Goal: Find specific page/section: Find specific page/section

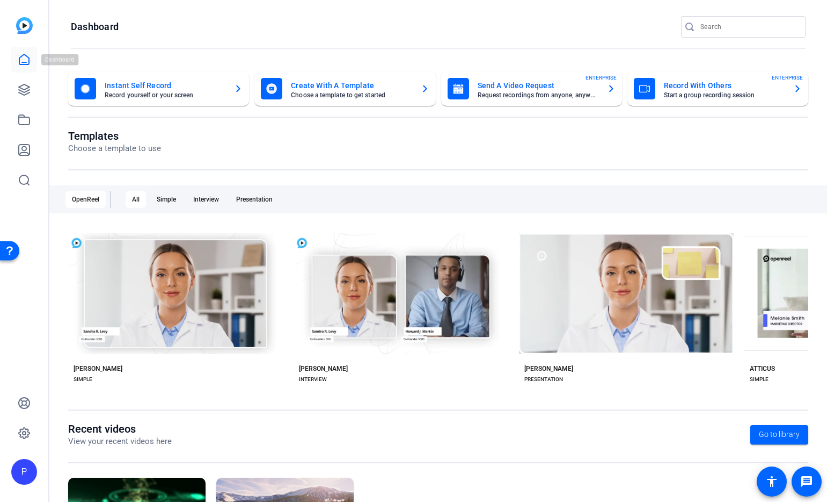
click at [25, 57] on icon at bounding box center [24, 59] width 13 height 13
click at [25, 93] on icon at bounding box center [24, 89] width 13 height 13
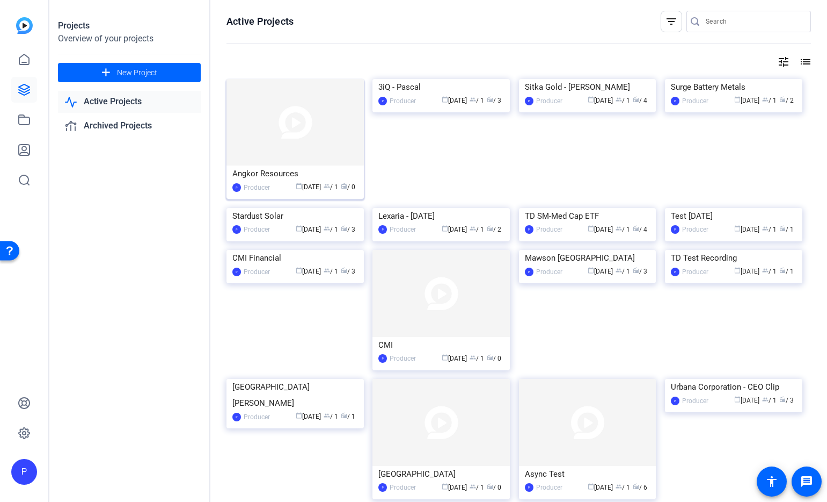
click at [300, 143] on img at bounding box center [295, 122] width 137 height 86
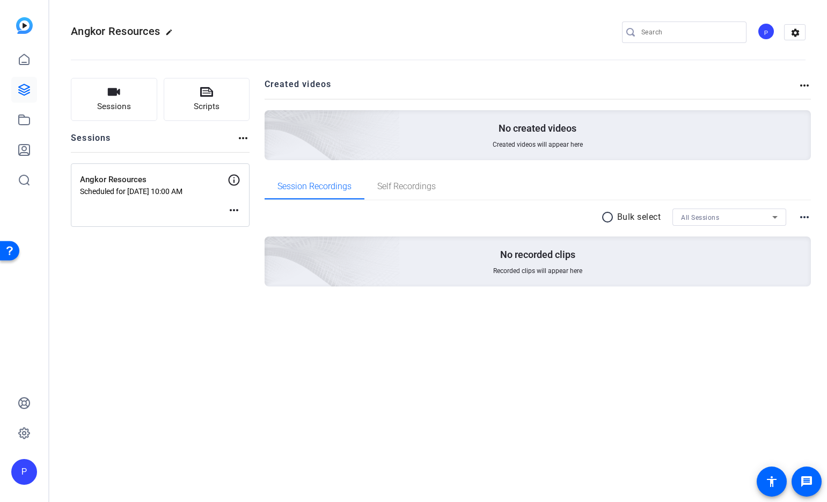
click at [805, 84] on mat-icon "more_horiz" at bounding box center [804, 85] width 13 height 13
click at [100, 101] on div at bounding box center [413, 251] width 827 height 502
click at [112, 103] on span "Sessions" at bounding box center [114, 106] width 34 height 12
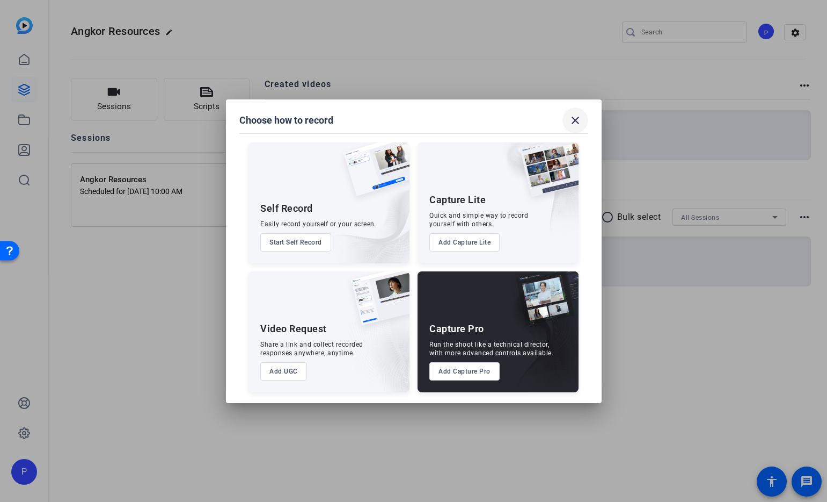
click at [573, 121] on mat-icon "close" at bounding box center [575, 120] width 13 height 13
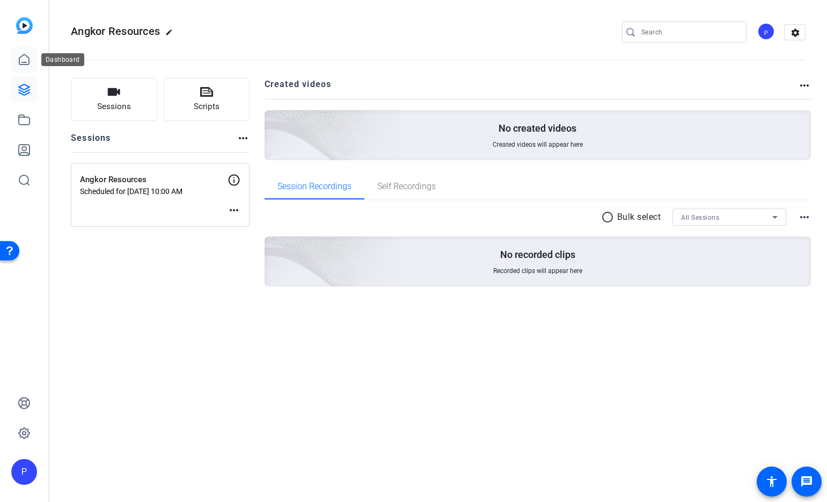
click at [26, 65] on icon at bounding box center [24, 59] width 13 height 13
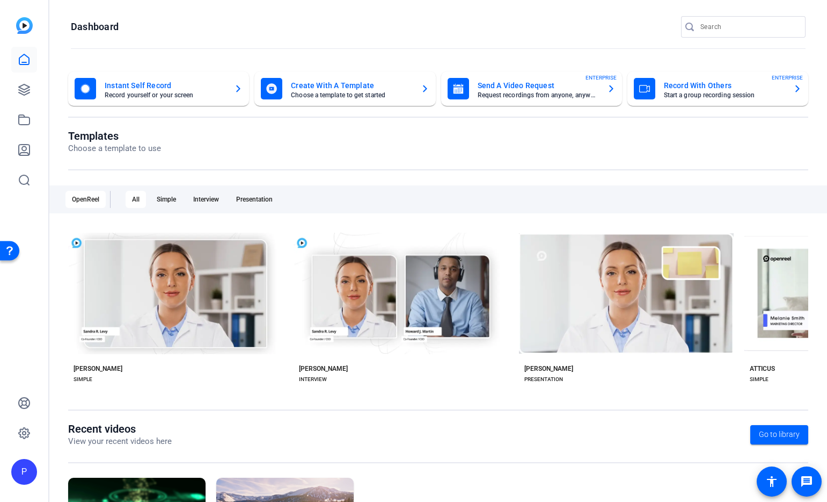
click at [26, 26] on img at bounding box center [24, 25] width 17 height 17
click at [25, 90] on icon at bounding box center [24, 89] width 13 height 13
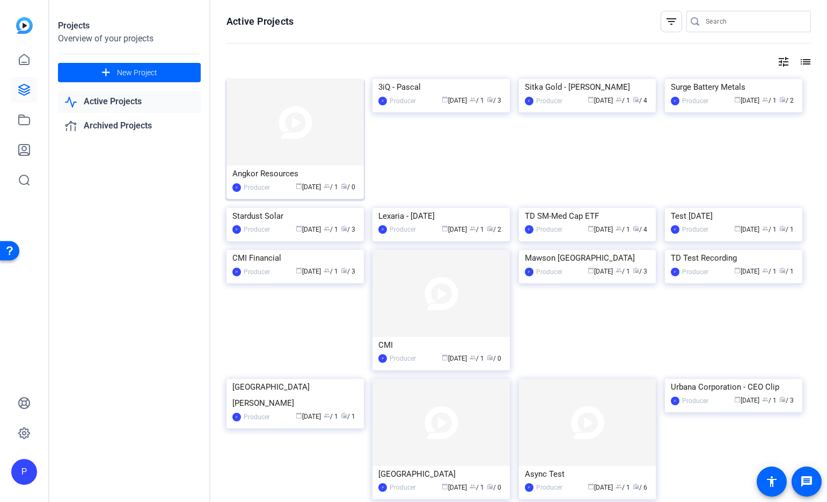
click at [259, 186] on div "Producer" at bounding box center [257, 187] width 26 height 11
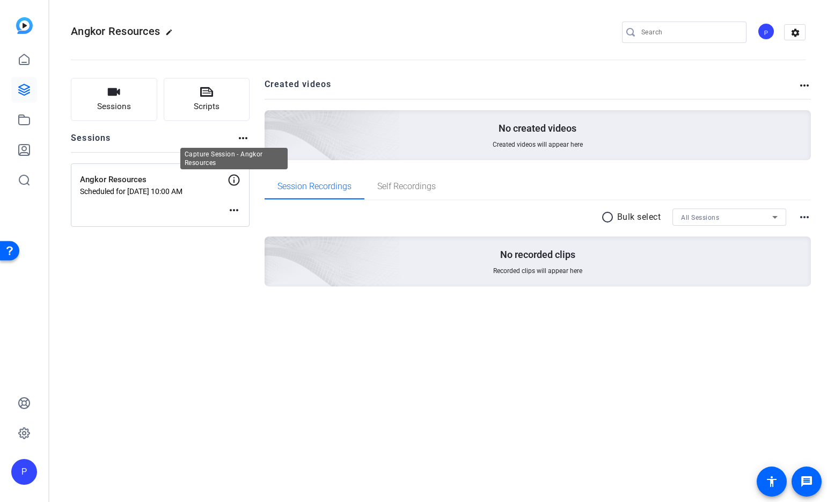
click at [231, 182] on icon at bounding box center [234, 179] width 13 height 13
click at [235, 180] on icon at bounding box center [234, 179] width 13 height 13
click at [234, 180] on icon at bounding box center [234, 180] width 11 height 11
click at [789, 29] on mat-icon "settings" at bounding box center [795, 33] width 21 height 16
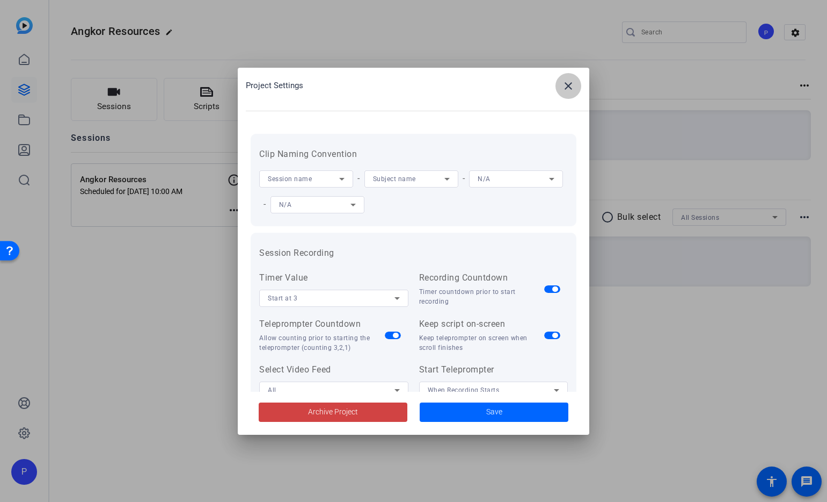
click at [571, 86] on mat-icon "close" at bounding box center [568, 85] width 13 height 13
